Goal: Information Seeking & Learning: Learn about a topic

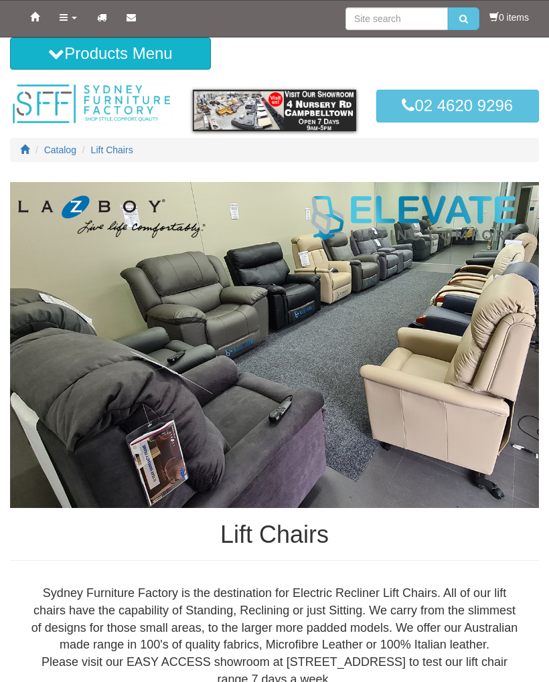
click at [501, 345] on img at bounding box center [274, 345] width 529 height 326
click at [515, 282] on img at bounding box center [274, 345] width 529 height 326
click at [487, 290] on img at bounding box center [274, 345] width 529 height 326
click at [28, 3] on link "Home" at bounding box center [34, 17] width 29 height 33
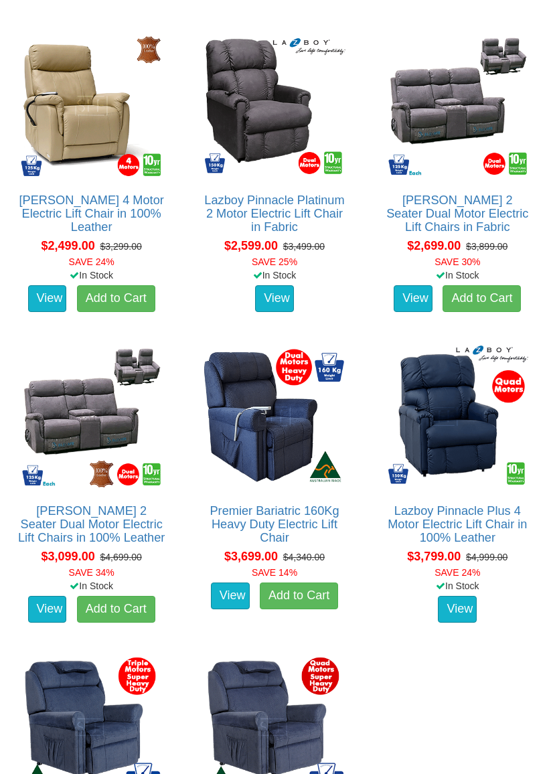
scroll to position [2293, 0]
click at [464, 430] on img at bounding box center [457, 416] width 148 height 148
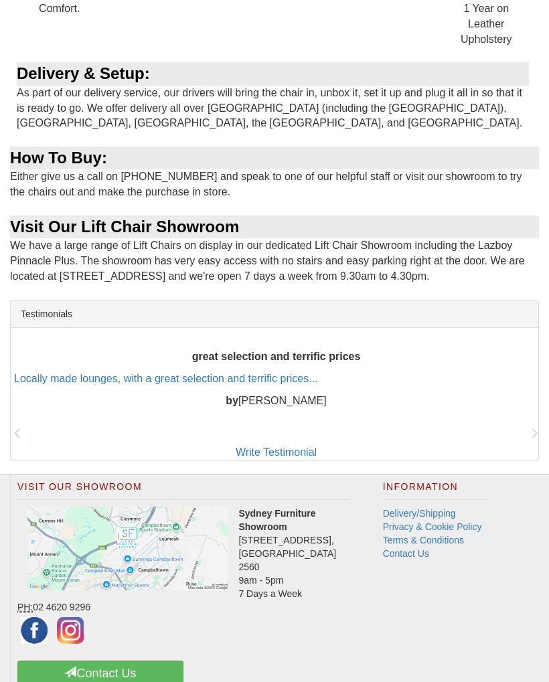
scroll to position [1288, 0]
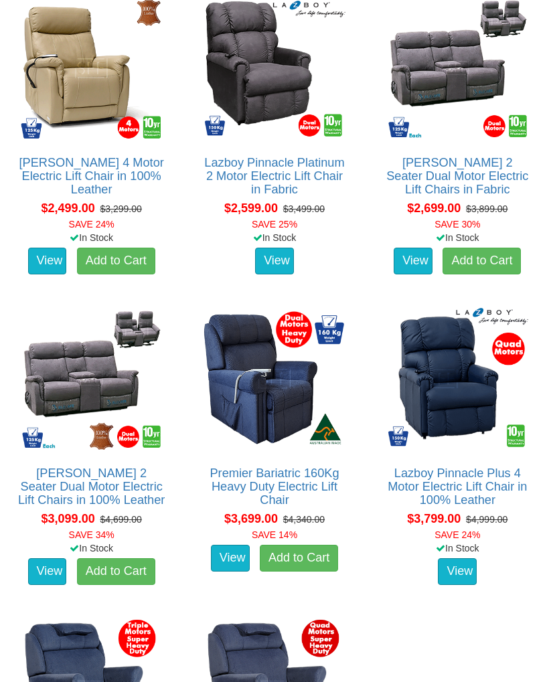
scroll to position [2331, 0]
